Goal: Task Accomplishment & Management: Manage account settings

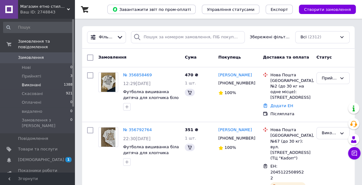
click at [33, 82] on span "Виконані" at bounding box center [31, 85] width 19 height 6
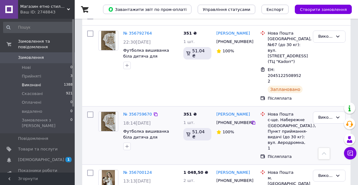
scroll to position [56, 0]
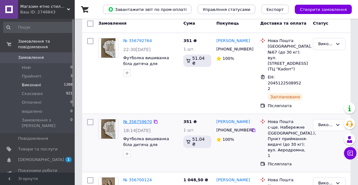
click at [137, 119] on link "№ 356759670" at bounding box center [137, 121] width 29 height 5
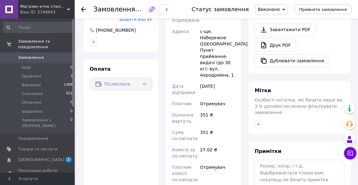
scroll to position [198, 0]
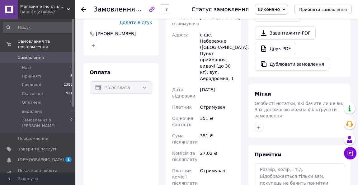
click at [280, 9] on span "Виконано" at bounding box center [268, 9] width 22 height 5
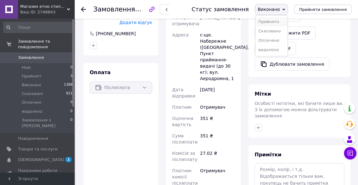
click at [280, 23] on li "Прийнято" at bounding box center [271, 21] width 32 height 9
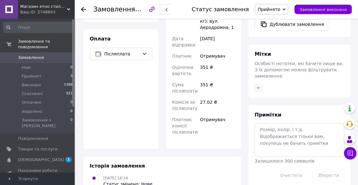
scroll to position [283, 0]
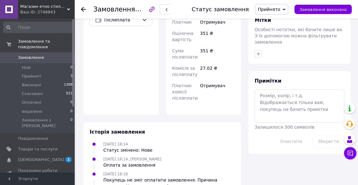
click at [199, 83] on div "Отримувач" at bounding box center [217, 92] width 37 height 24
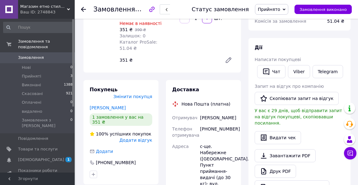
scroll to position [85, 0]
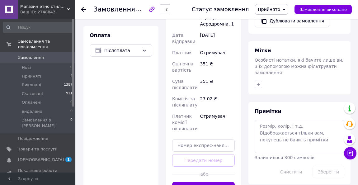
scroll to position [254, 0]
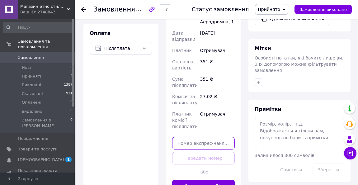
click at [193, 137] on input "text" at bounding box center [203, 143] width 62 height 12
paste input "20451225101812"
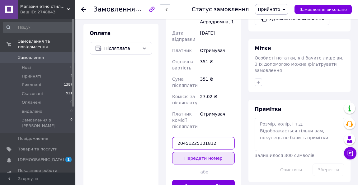
type input "20451225101812"
click at [201, 152] on button "Передати номер" at bounding box center [203, 158] width 62 height 12
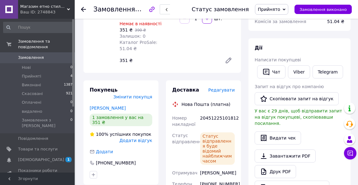
scroll to position [85, 0]
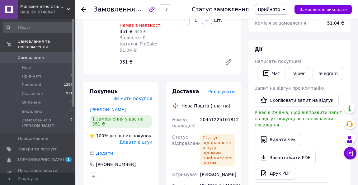
click at [277, 6] on span "Прийнято" at bounding box center [271, 9] width 33 height 11
click at [277, 21] on li "Виконано" at bounding box center [271, 21] width 33 height 9
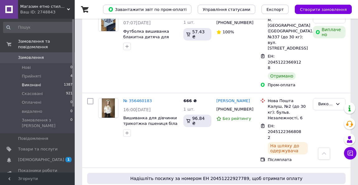
scroll to position [565, 0]
